Goal: Register for event/course: Sign up to attend an event or enroll in a course

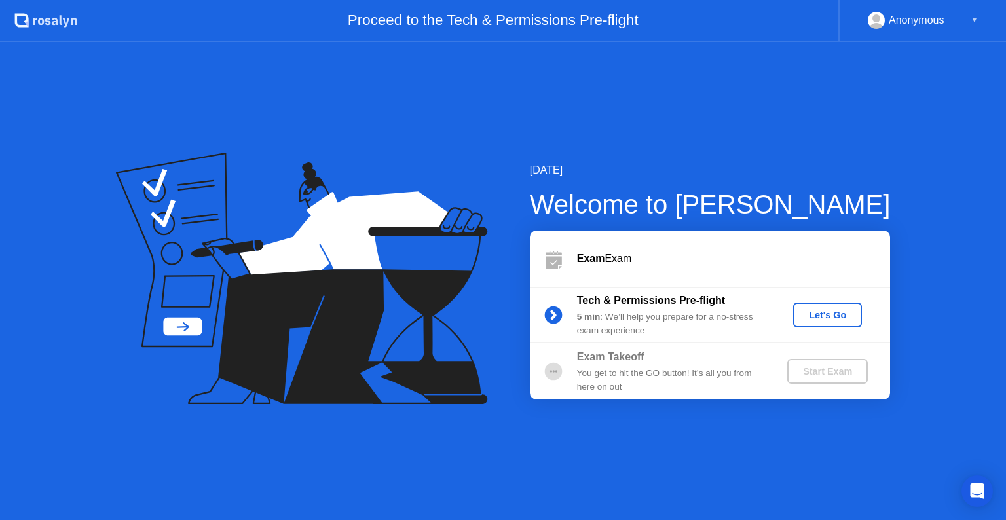
click at [838, 320] on div "Let's Go" at bounding box center [827, 315] width 58 height 10
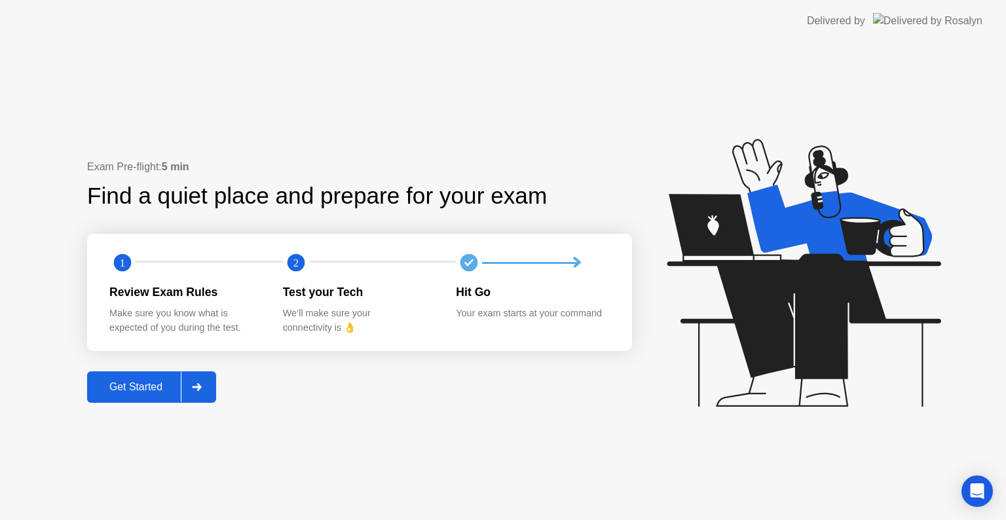
drag, startPoint x: 122, startPoint y: 371, endPoint x: 118, endPoint y: 378, distance: 8.2
click at [118, 378] on div "Exam Pre-flight: 5 min Find a quiet place and prepare for your exam 1 2 Review …" at bounding box center [359, 281] width 545 height 244
click at [118, 378] on button "Get Started" at bounding box center [151, 386] width 129 height 31
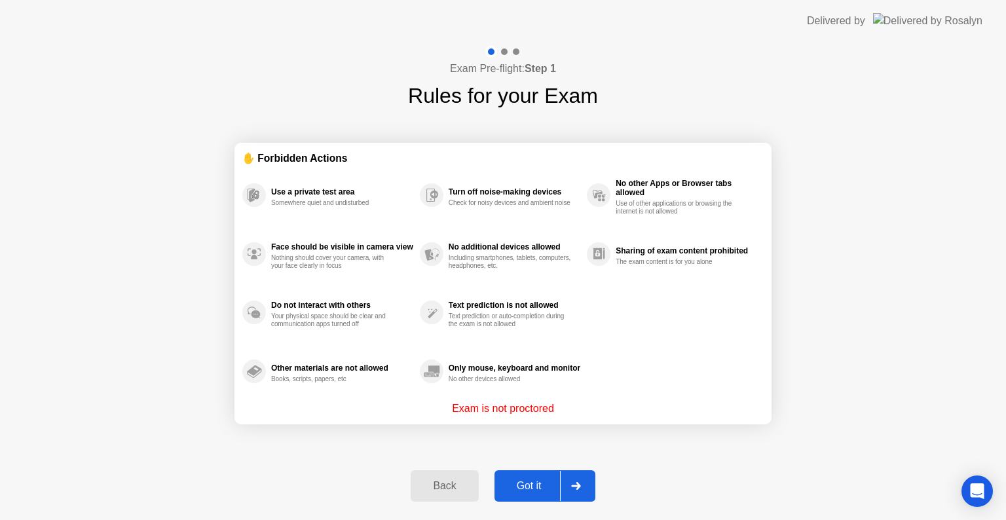
click at [530, 473] on button "Got it" at bounding box center [544, 485] width 101 height 31
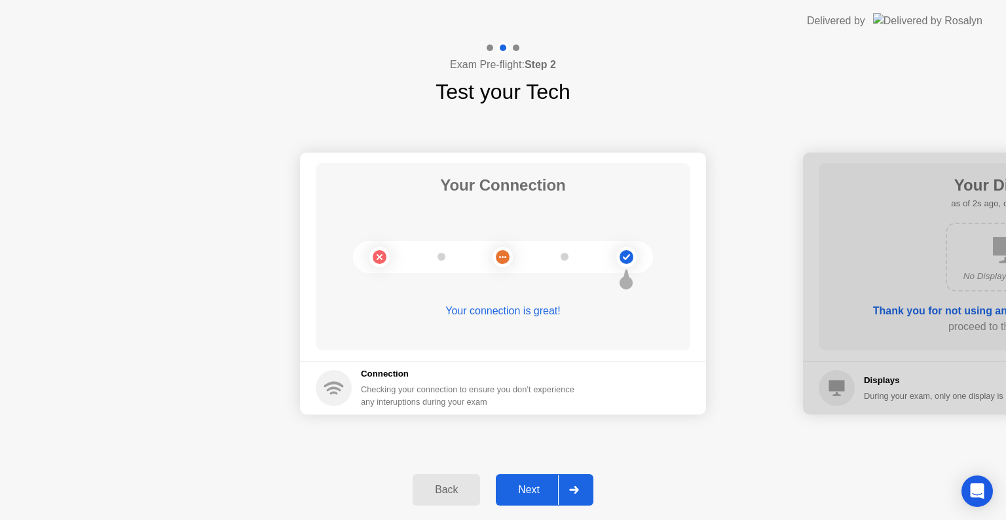
click at [550, 484] on div "Next" at bounding box center [529, 490] width 58 height 12
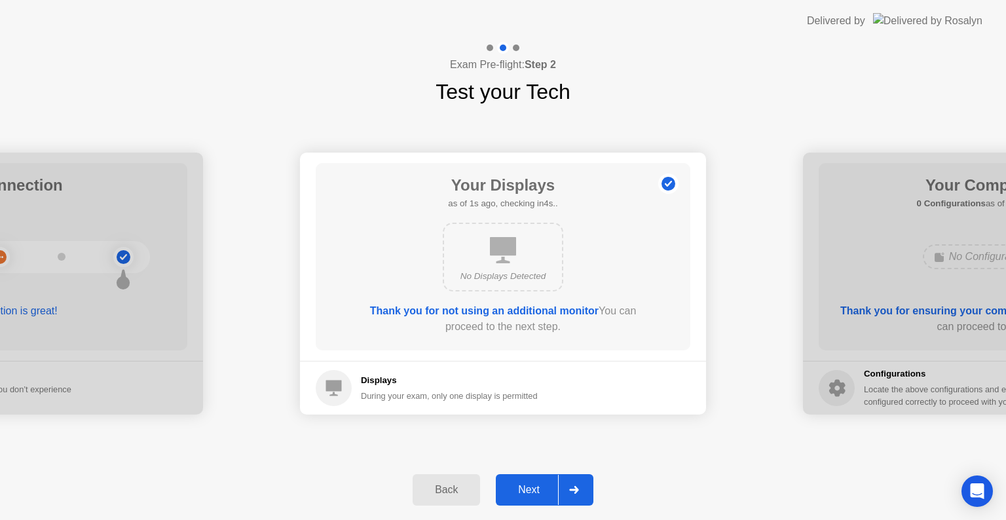
click at [550, 484] on div "Next" at bounding box center [529, 490] width 58 height 12
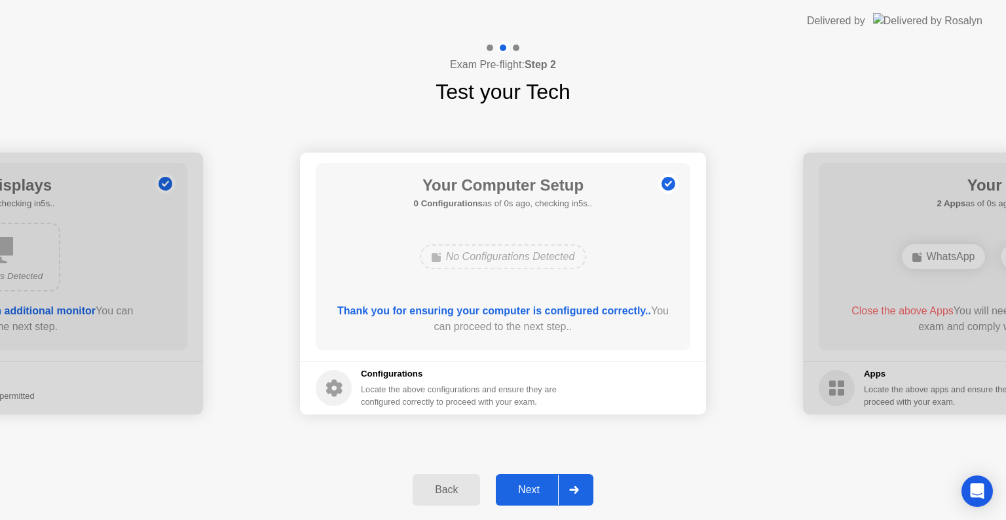
click at [550, 484] on div "Next" at bounding box center [529, 490] width 58 height 12
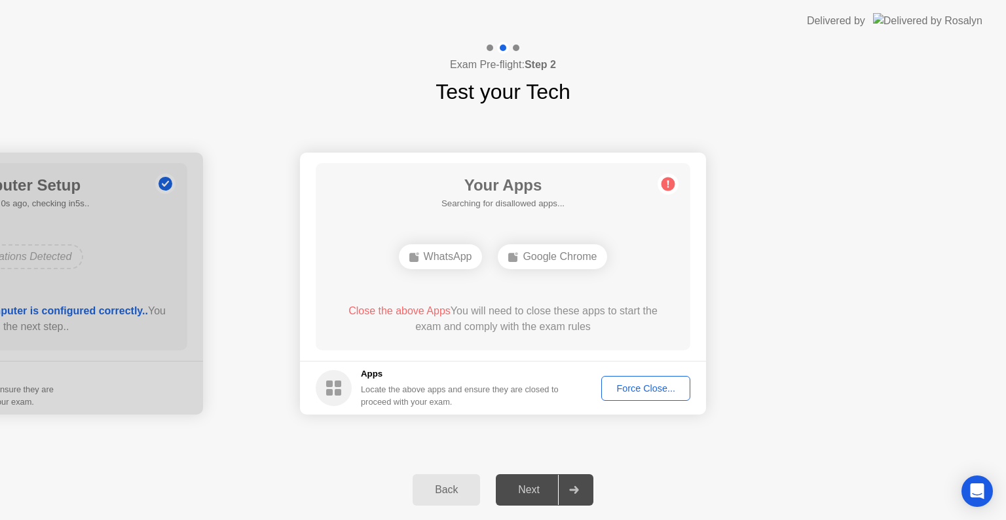
click at [623, 383] on div "Force Close..." at bounding box center [646, 388] width 80 height 10
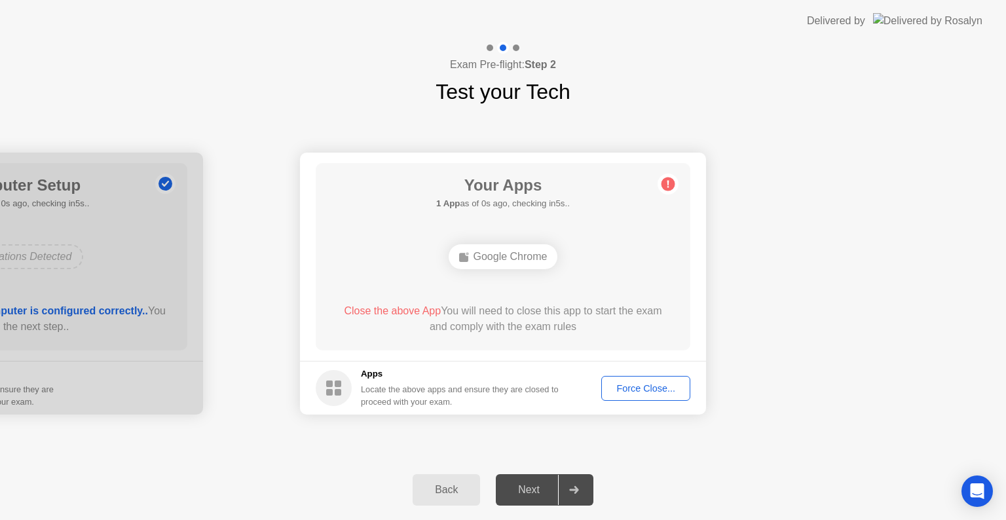
click at [621, 386] on div "Force Close..." at bounding box center [646, 388] width 80 height 10
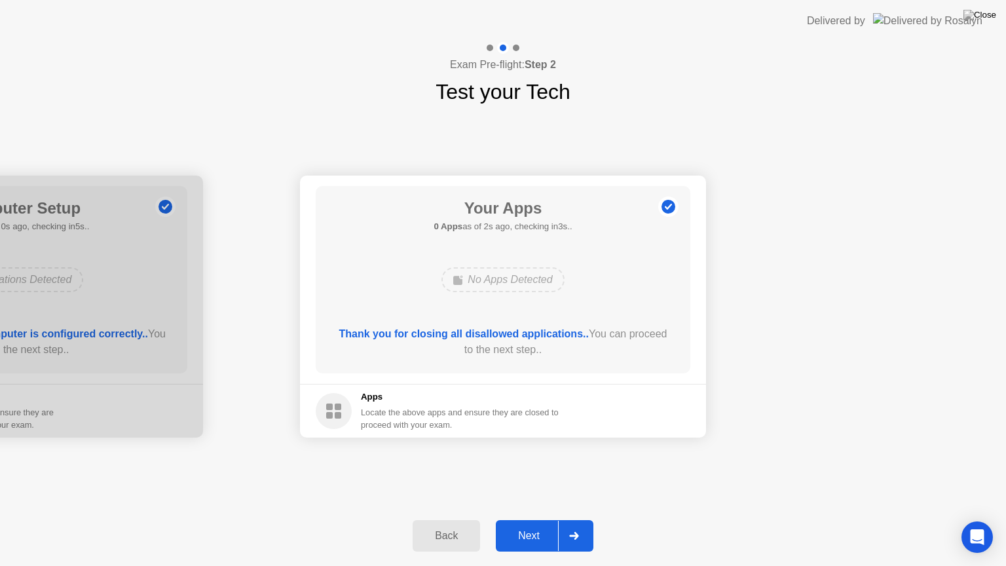
click at [524, 519] on button "Next" at bounding box center [545, 535] width 98 height 31
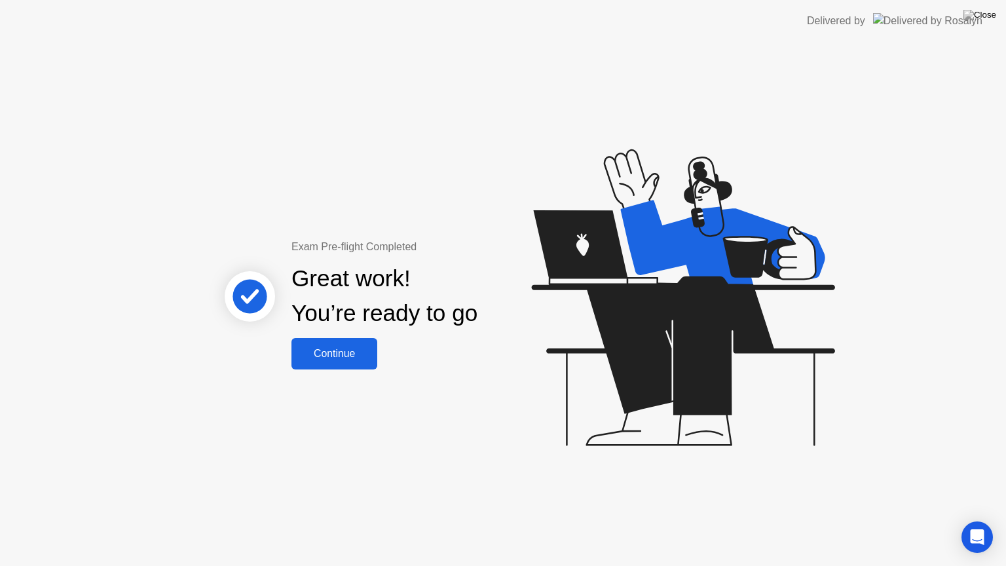
click at [348, 354] on div "Continue" at bounding box center [334, 354] width 78 height 12
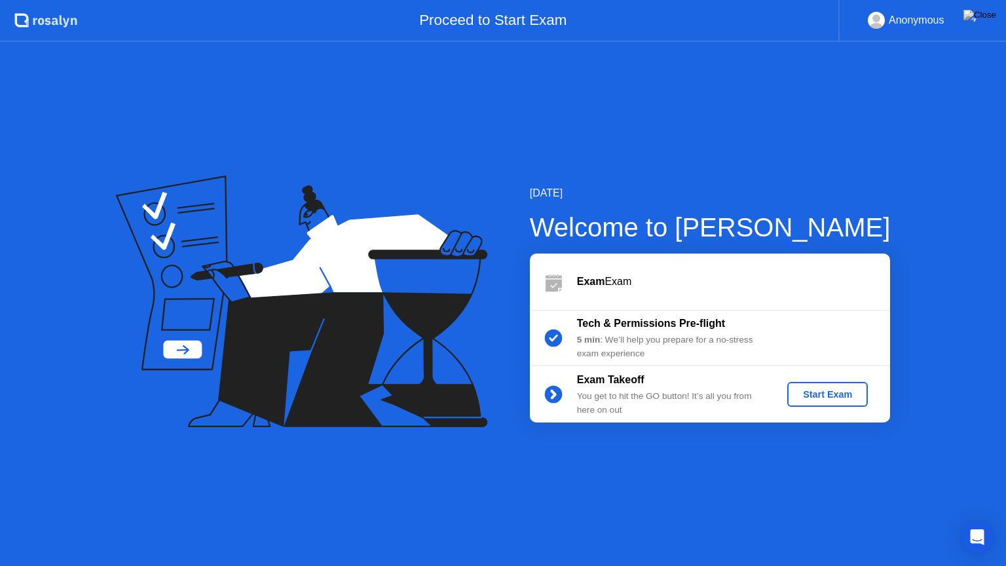
click at [830, 399] on div "Start Exam" at bounding box center [827, 394] width 70 height 10
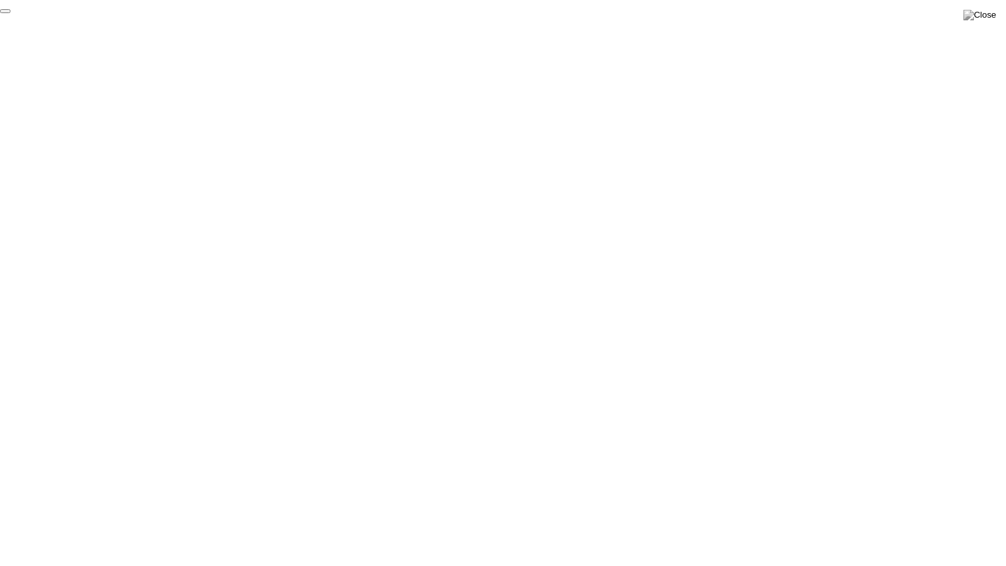
click div "End Proctoring Session"
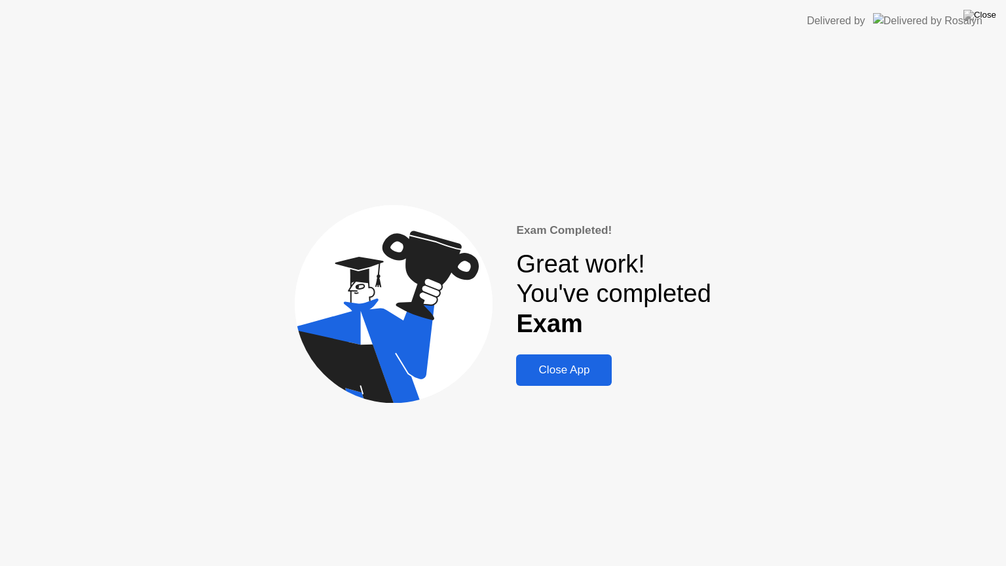
click at [591, 372] on div "Close App" at bounding box center [564, 369] width 88 height 13
